Goal: Task Accomplishment & Management: Use online tool/utility

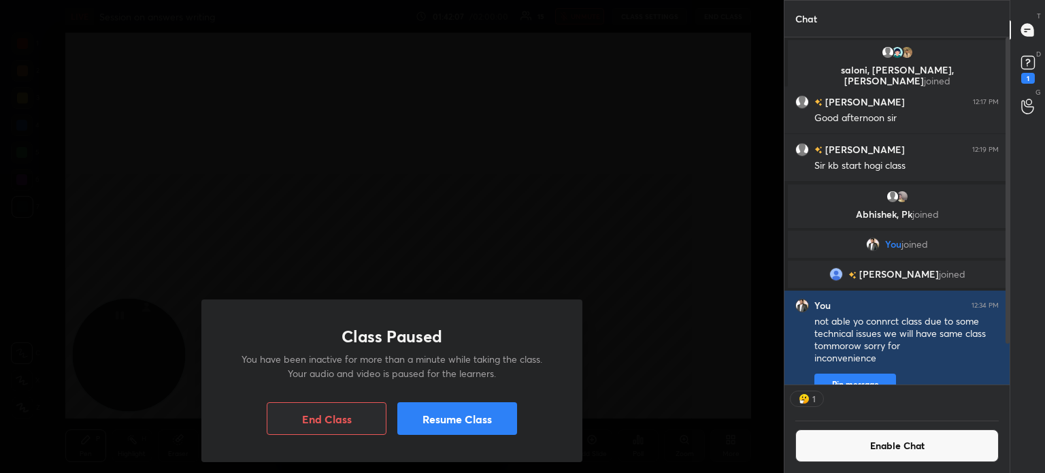
scroll to position [371, 221]
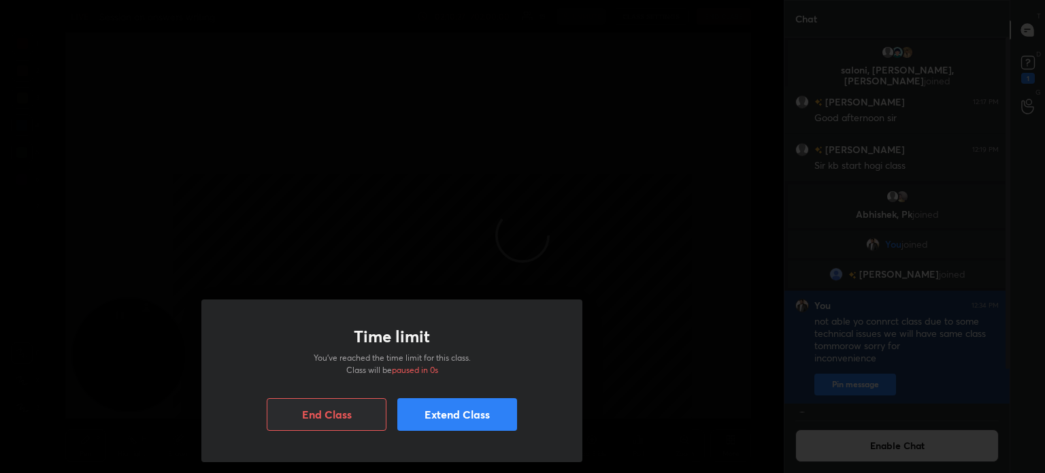
click at [457, 420] on button "Extend Class" at bounding box center [457, 414] width 120 height 33
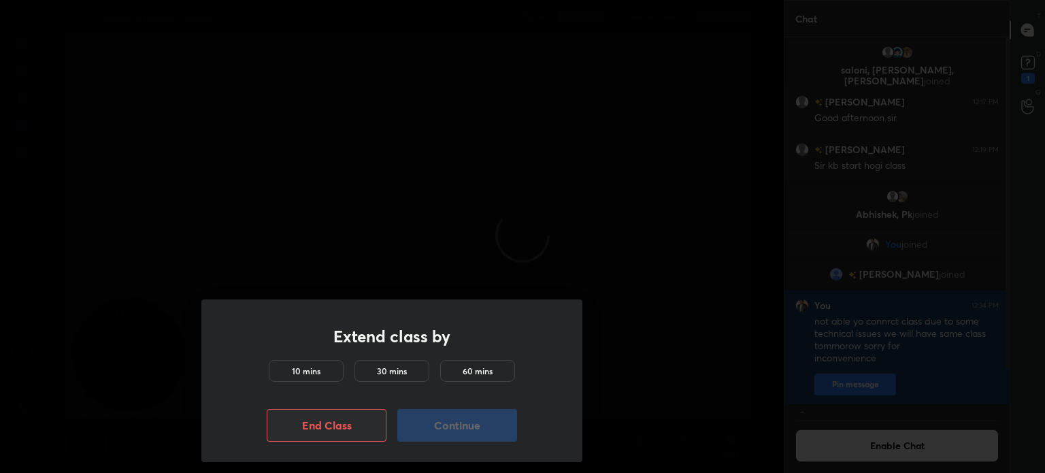
click at [477, 372] on h5 "60 mins" at bounding box center [477, 371] width 30 height 12
click at [476, 433] on button "Continue" at bounding box center [457, 425] width 120 height 33
click at [473, 365] on h5 "60 mins" at bounding box center [477, 371] width 30 height 12
click at [479, 430] on button "Continue" at bounding box center [457, 425] width 120 height 33
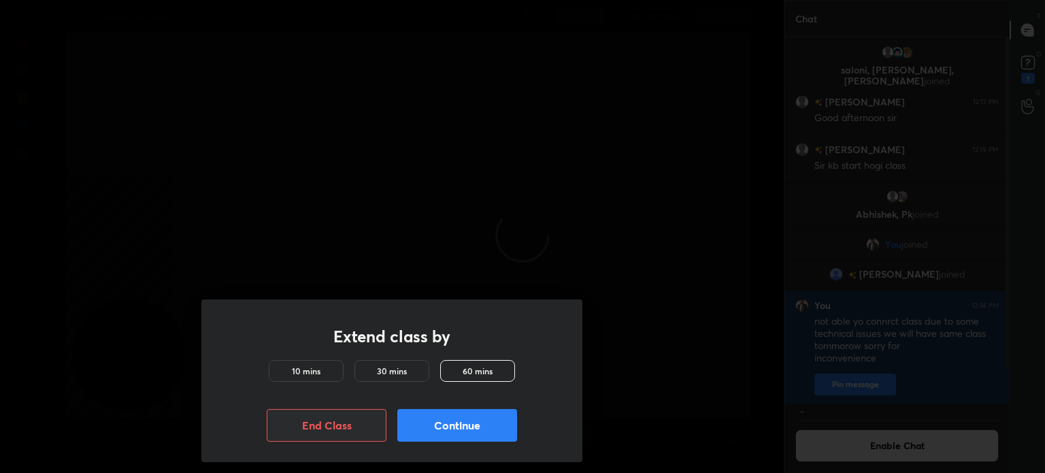
click at [487, 373] on h5 "60 mins" at bounding box center [477, 371] width 30 height 12
click at [459, 425] on button "Continue" at bounding box center [457, 425] width 120 height 33
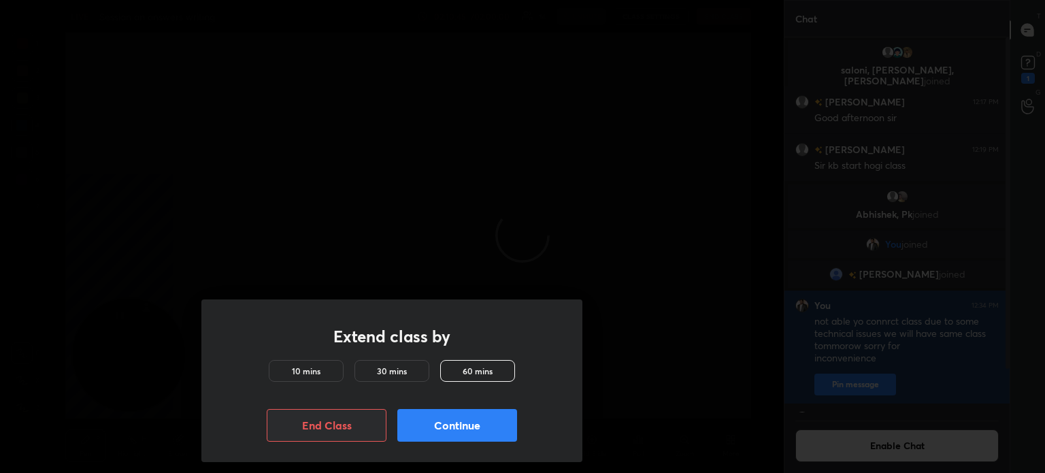
click at [459, 425] on button "Continue" at bounding box center [457, 425] width 120 height 33
click at [280, 124] on div "Extend class by 10 mins 30 mins 60 mins End Class Continue" at bounding box center [392, 236] width 784 height 473
